Goal: Task Accomplishment & Management: Use online tool/utility

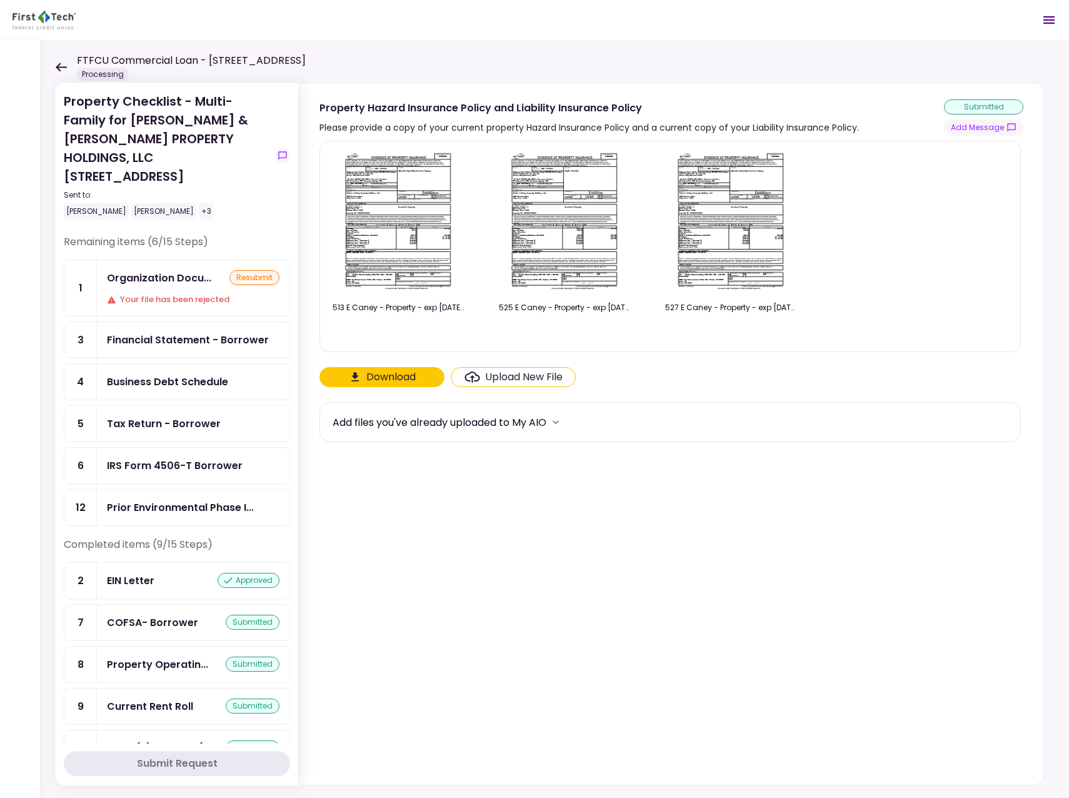
scroll to position [179, 0]
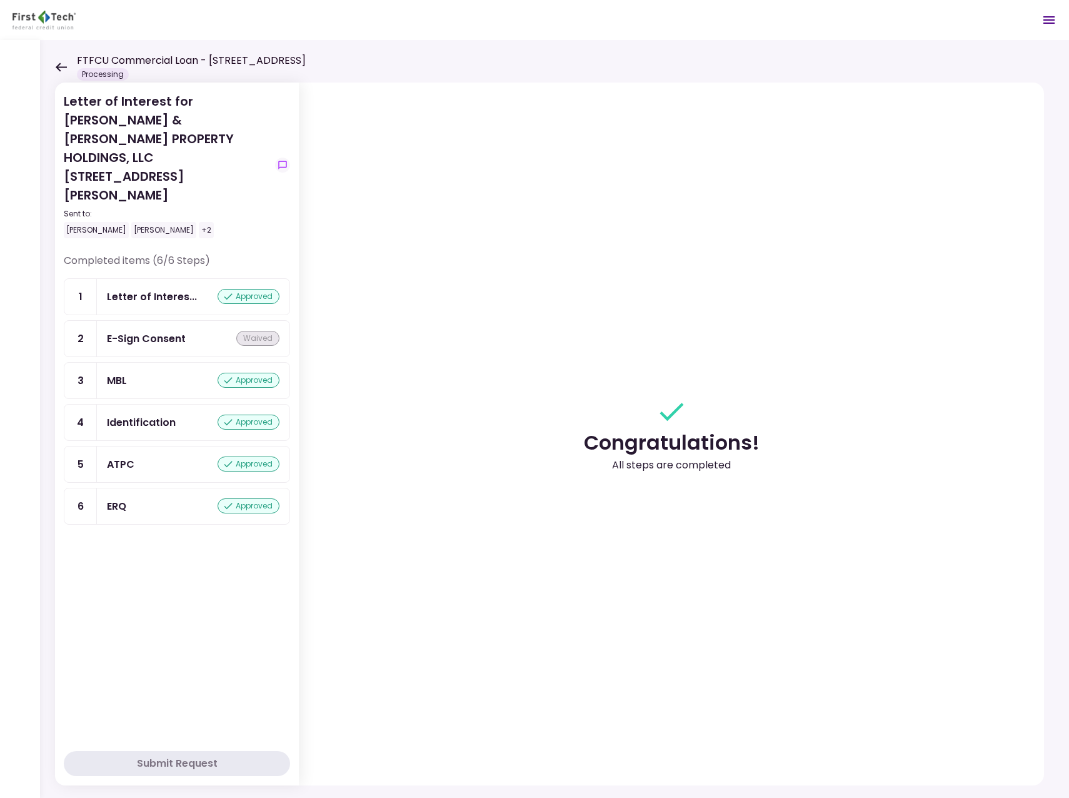
click at [63, 65] on icon at bounding box center [61, 67] width 12 height 9
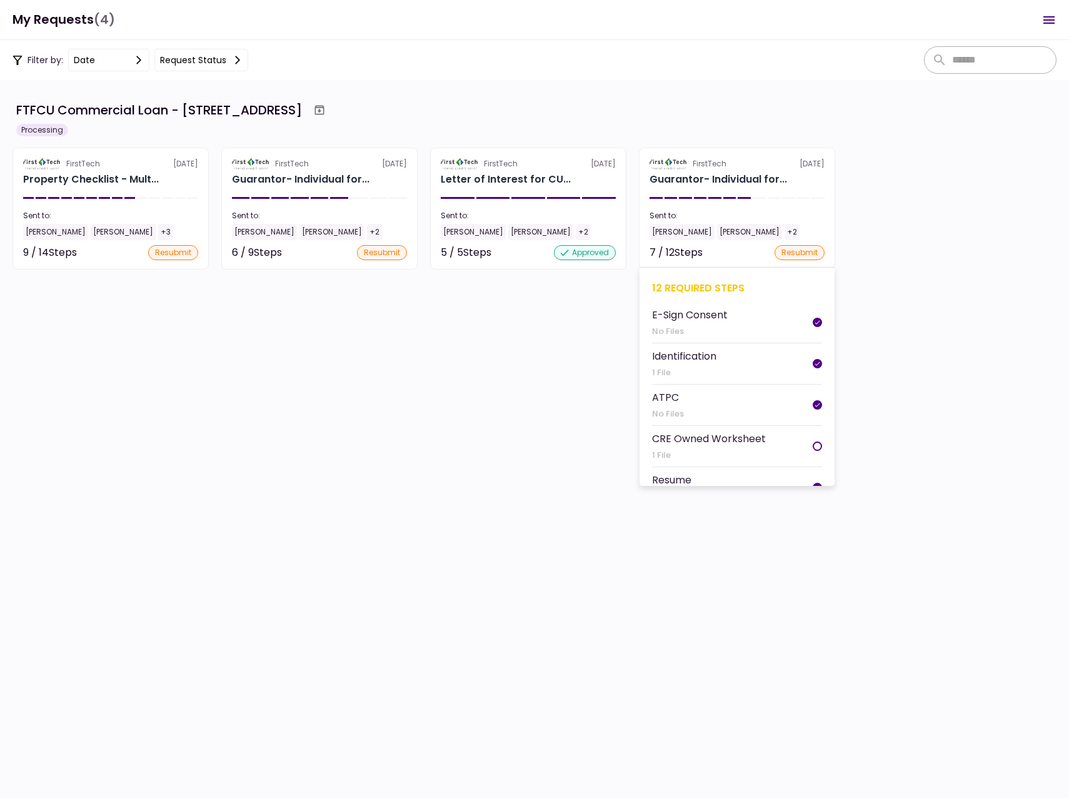
click at [667, 232] on div "[PERSON_NAME]" at bounding box center [681, 232] width 65 height 16
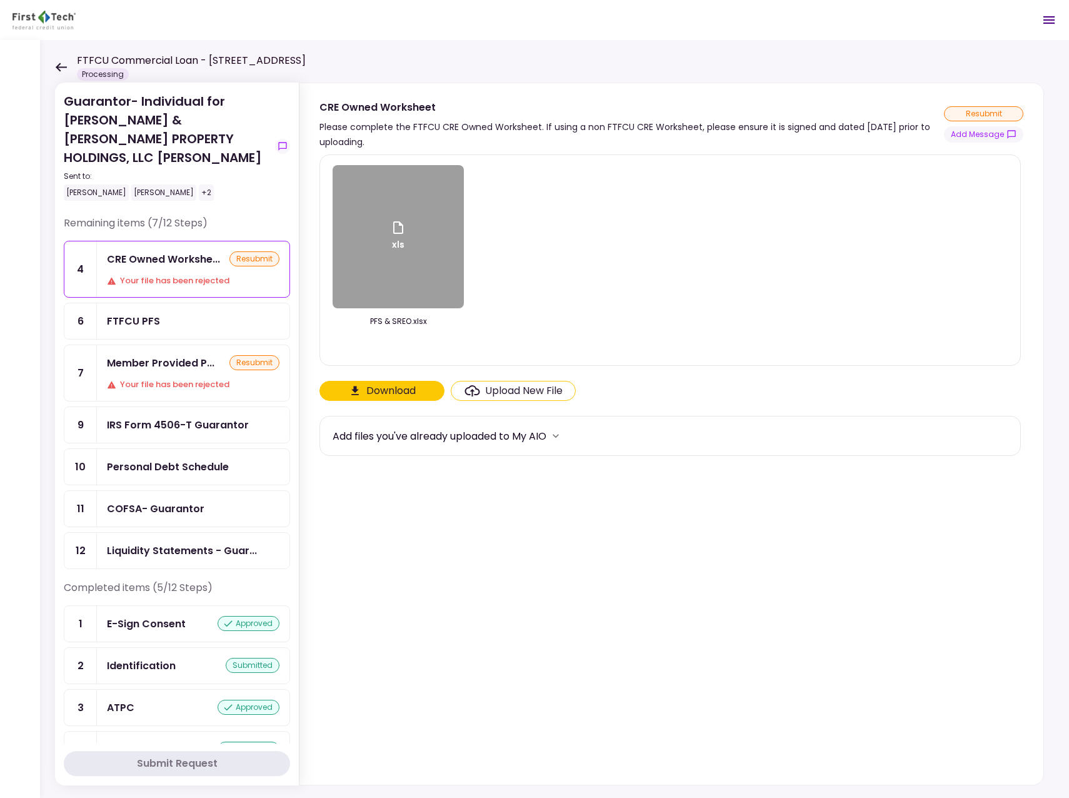
click at [62, 64] on icon at bounding box center [61, 67] width 12 height 9
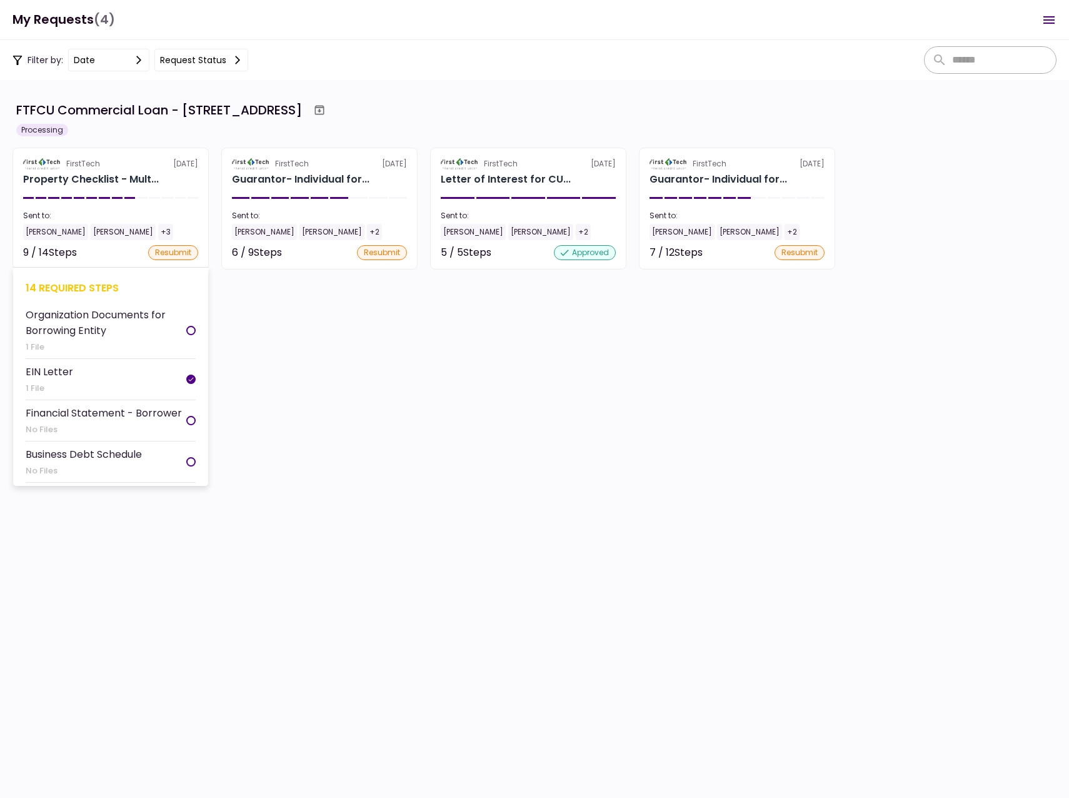
click at [46, 229] on div "[PERSON_NAME]" at bounding box center [55, 232] width 65 height 16
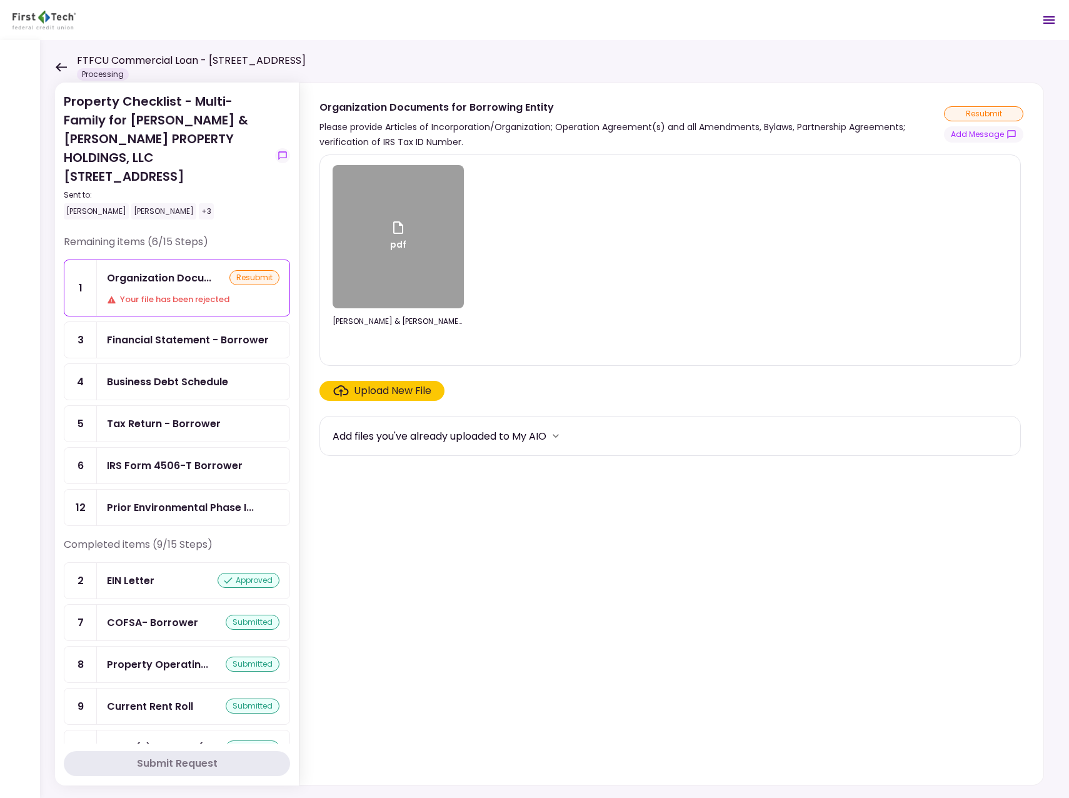
click at [58, 66] on icon at bounding box center [61, 67] width 11 height 9
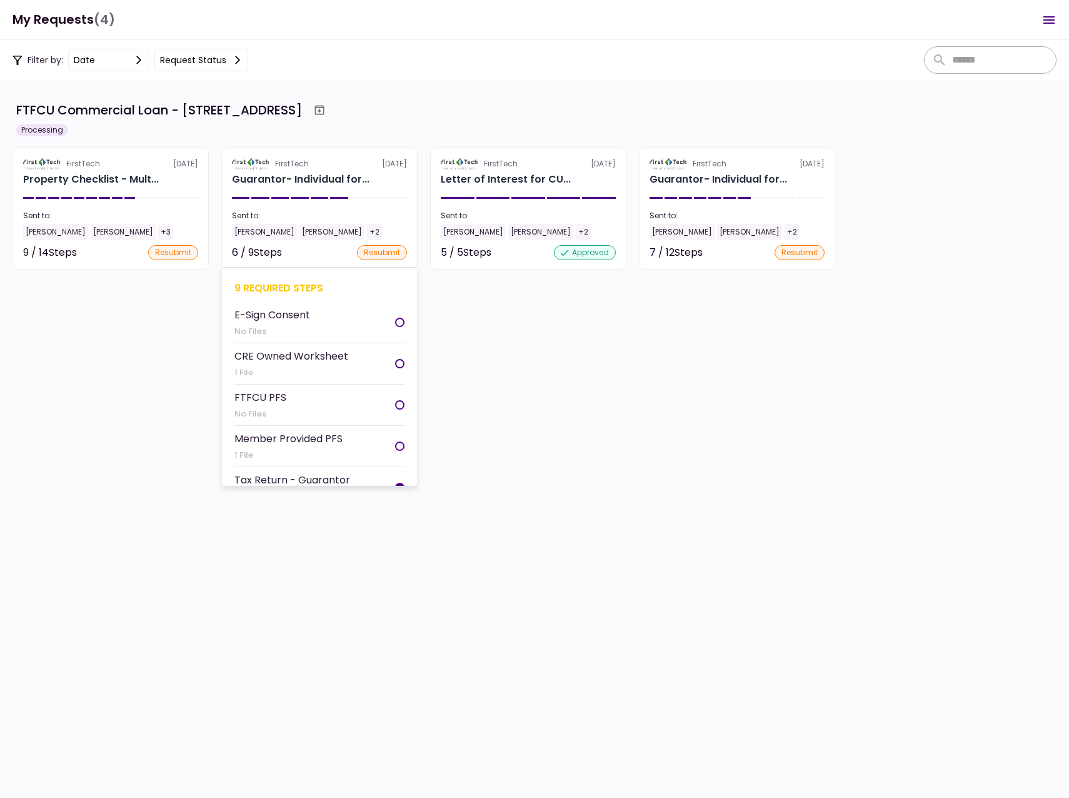
click at [249, 228] on div "[PERSON_NAME]" at bounding box center [264, 232] width 65 height 16
